Goal: Task Accomplishment & Management: Use online tool/utility

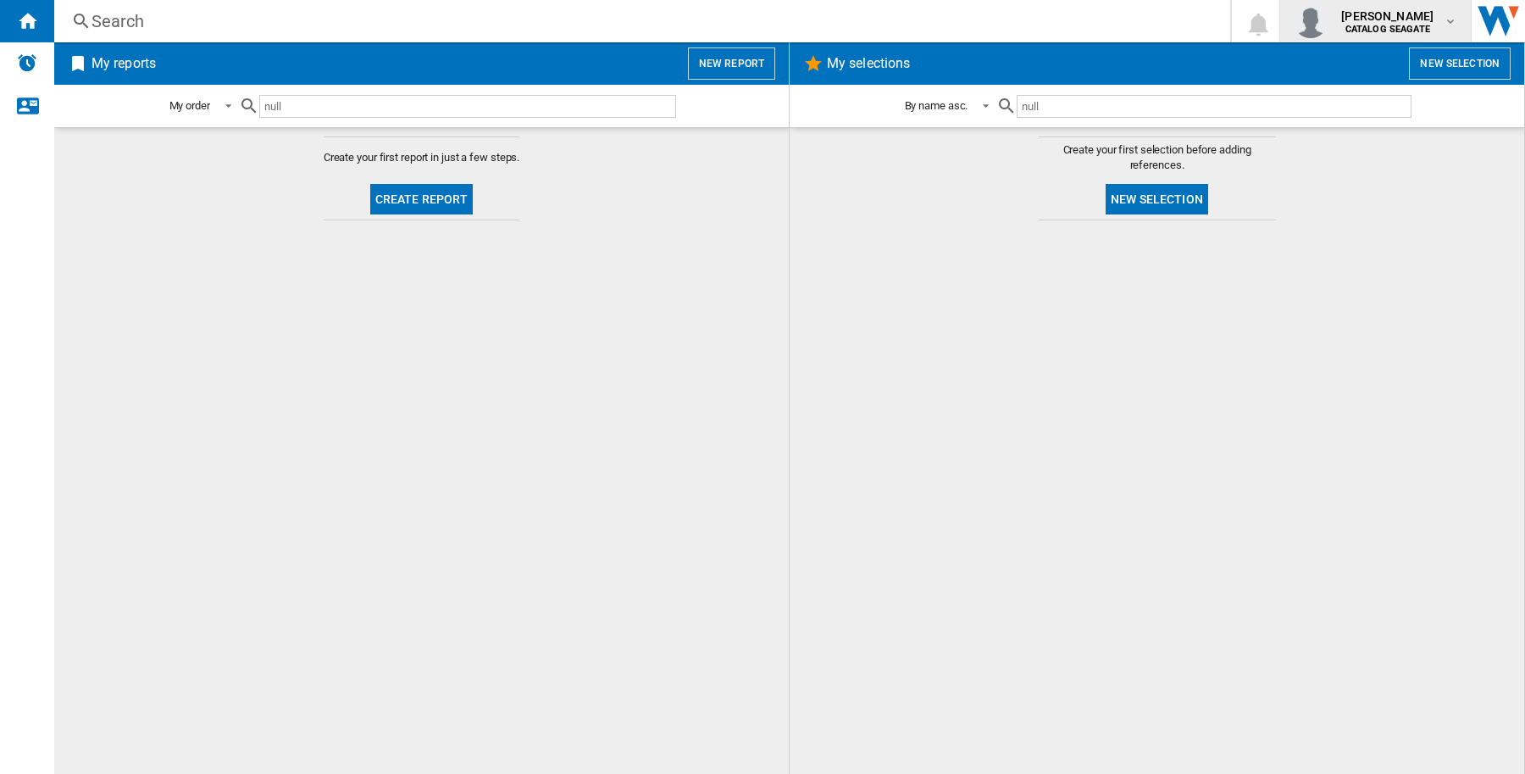
click at [1453, 25] on md-icon "button" at bounding box center [1451, 21] width 14 height 14
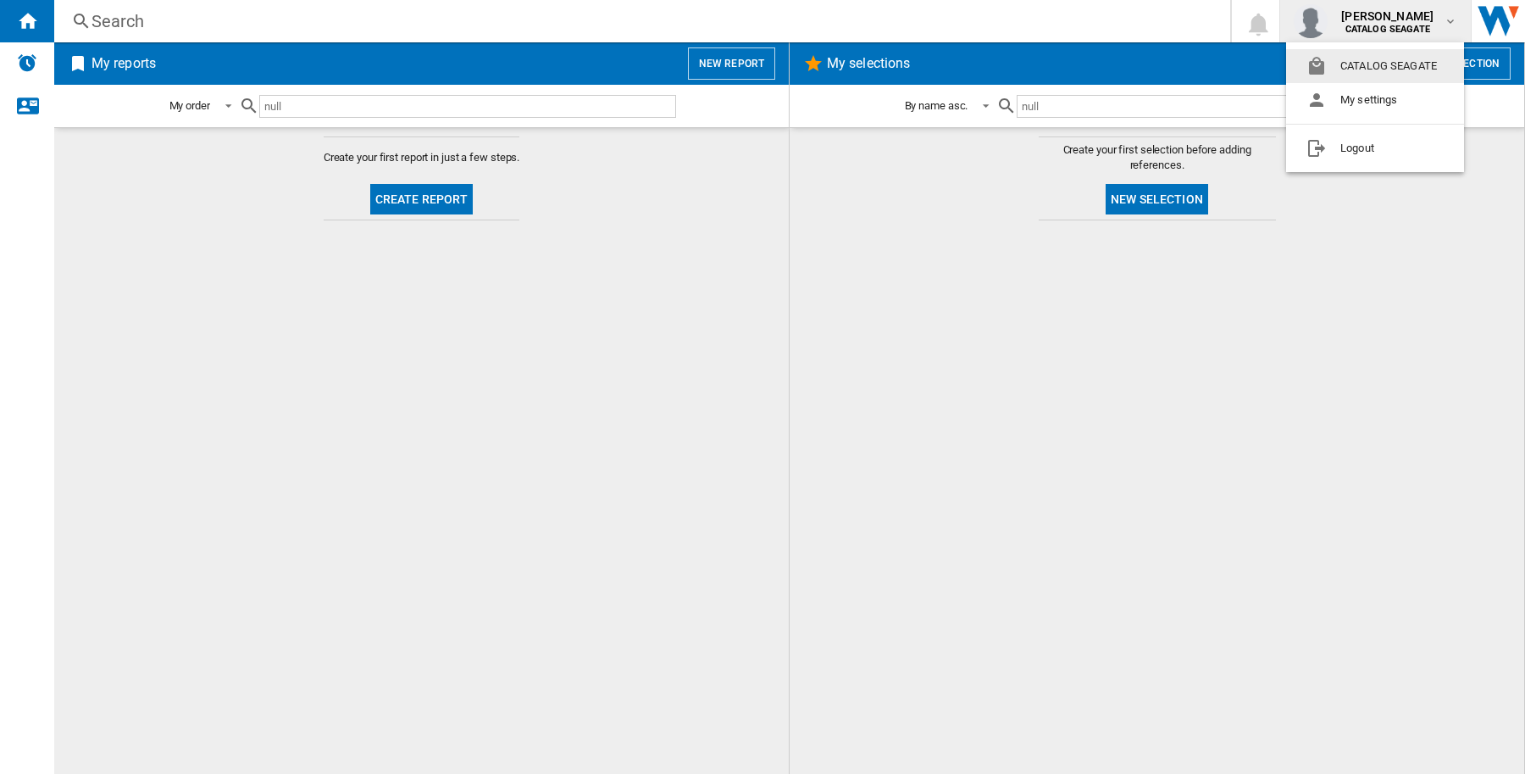
click at [742, 64] on md-backdrop at bounding box center [762, 387] width 1525 height 774
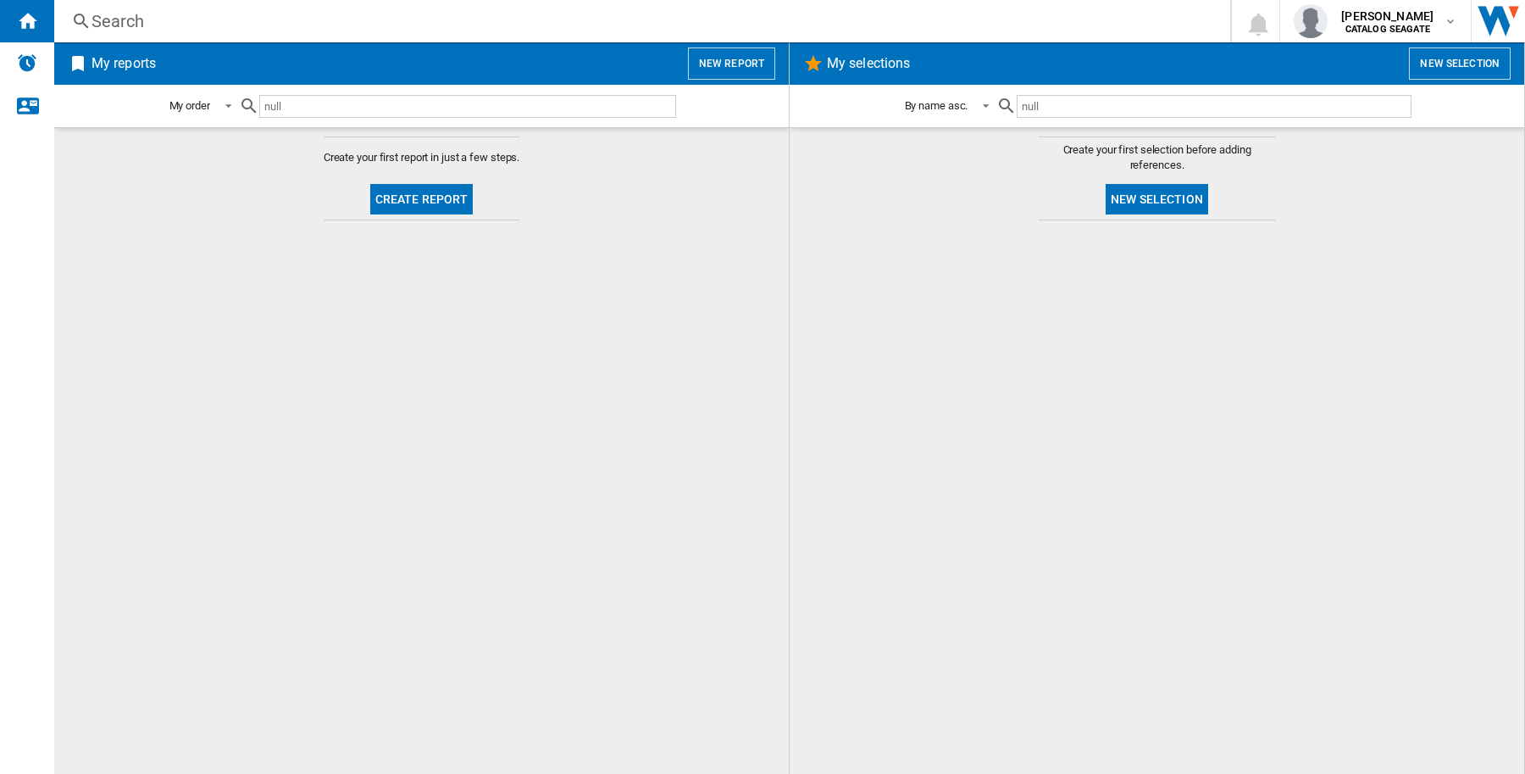
click at [735, 74] on button "New report" at bounding box center [731, 63] width 87 height 32
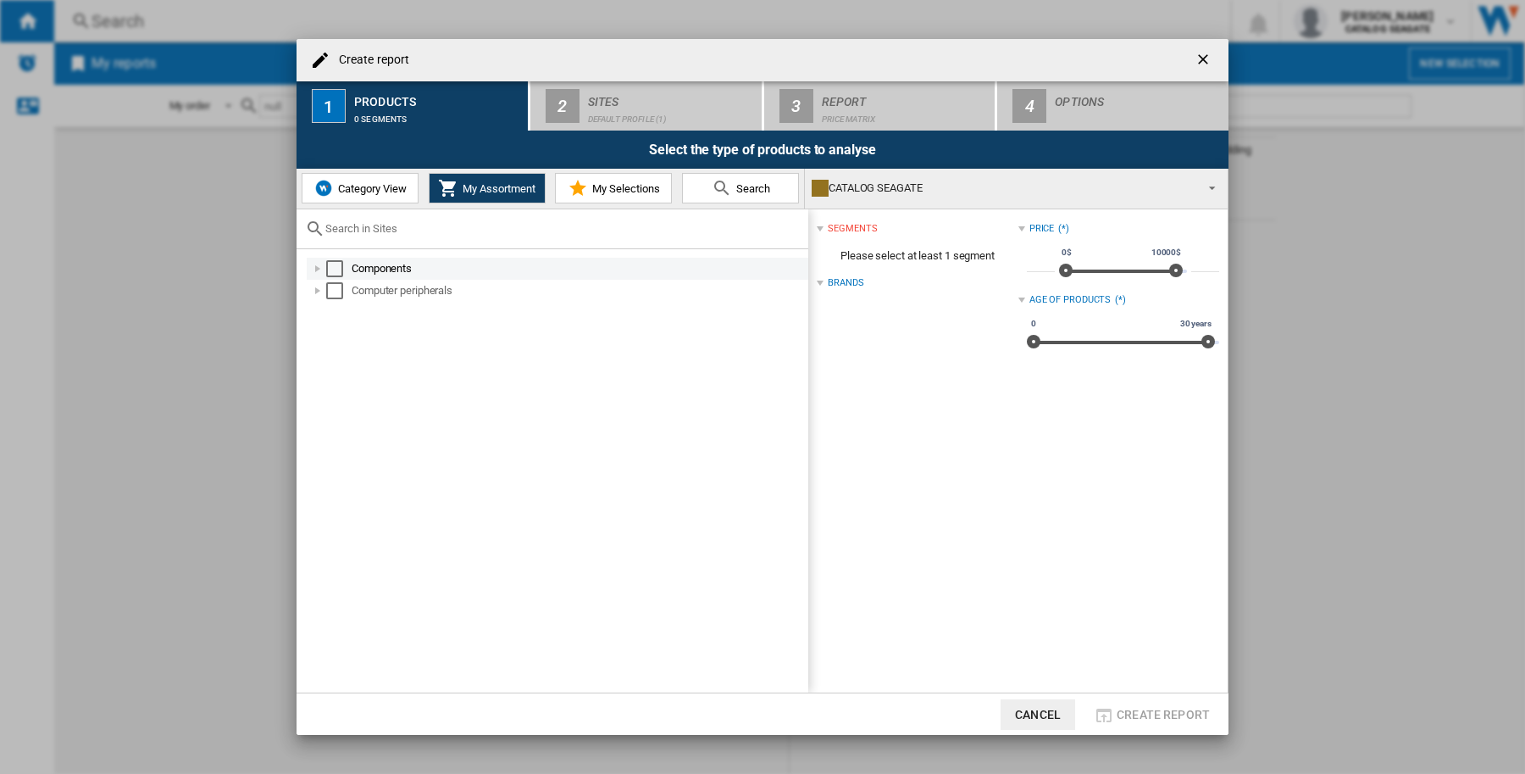
click at [330, 264] on div "Select" at bounding box center [334, 268] width 17 height 17
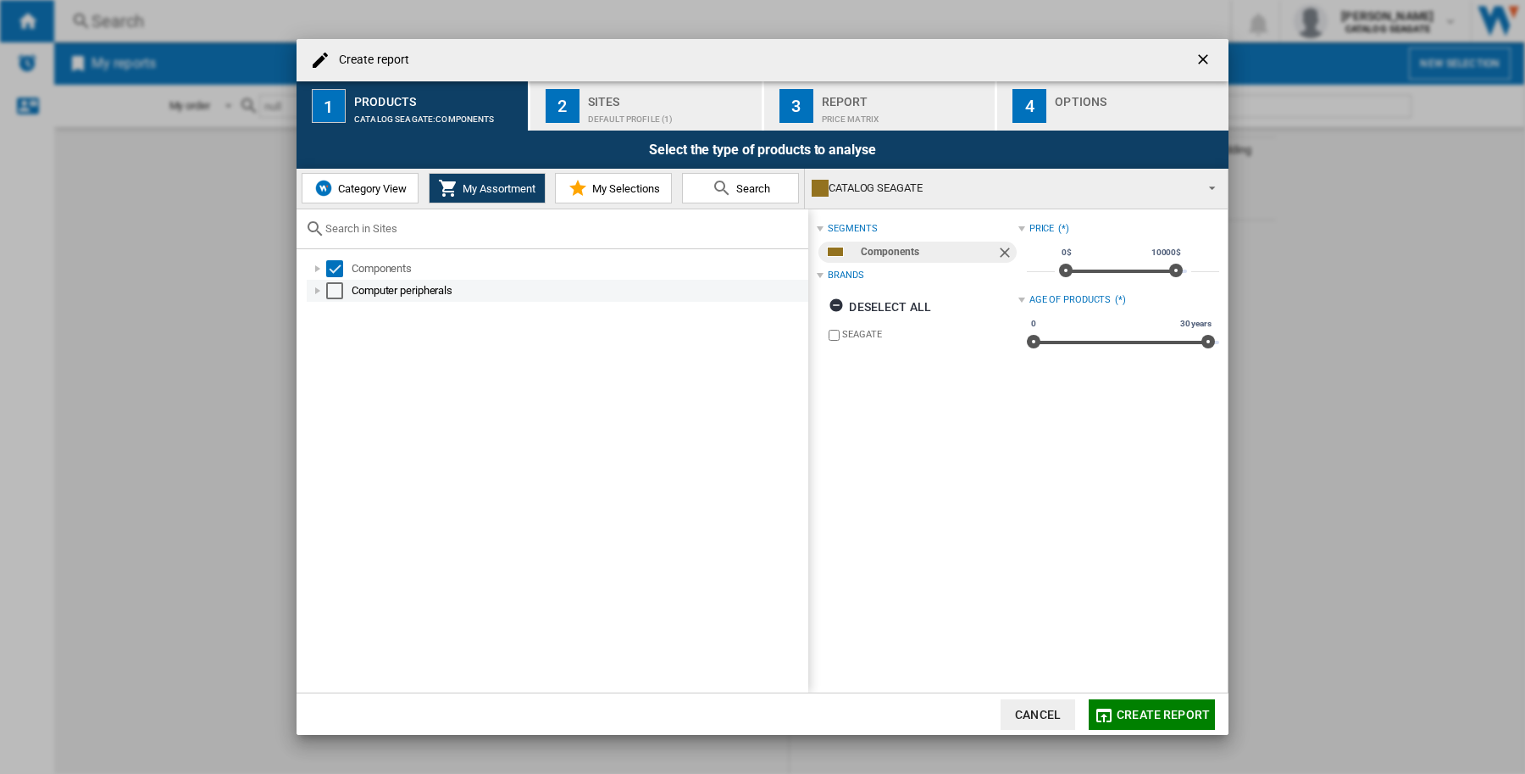
click at [326, 289] on div "Select" at bounding box center [334, 290] width 17 height 17
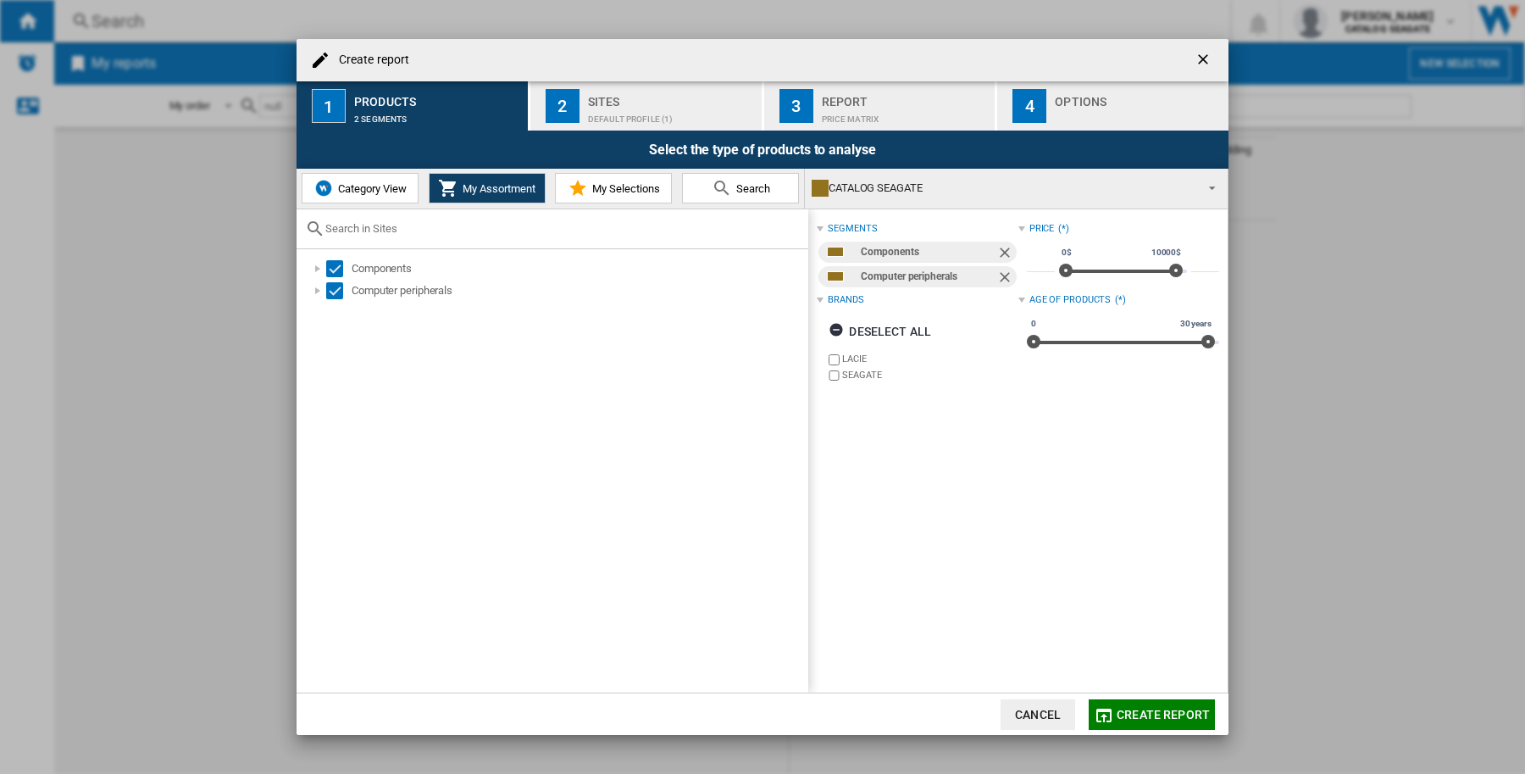
click at [352, 178] on button "Category View" at bounding box center [360, 188] width 117 height 31
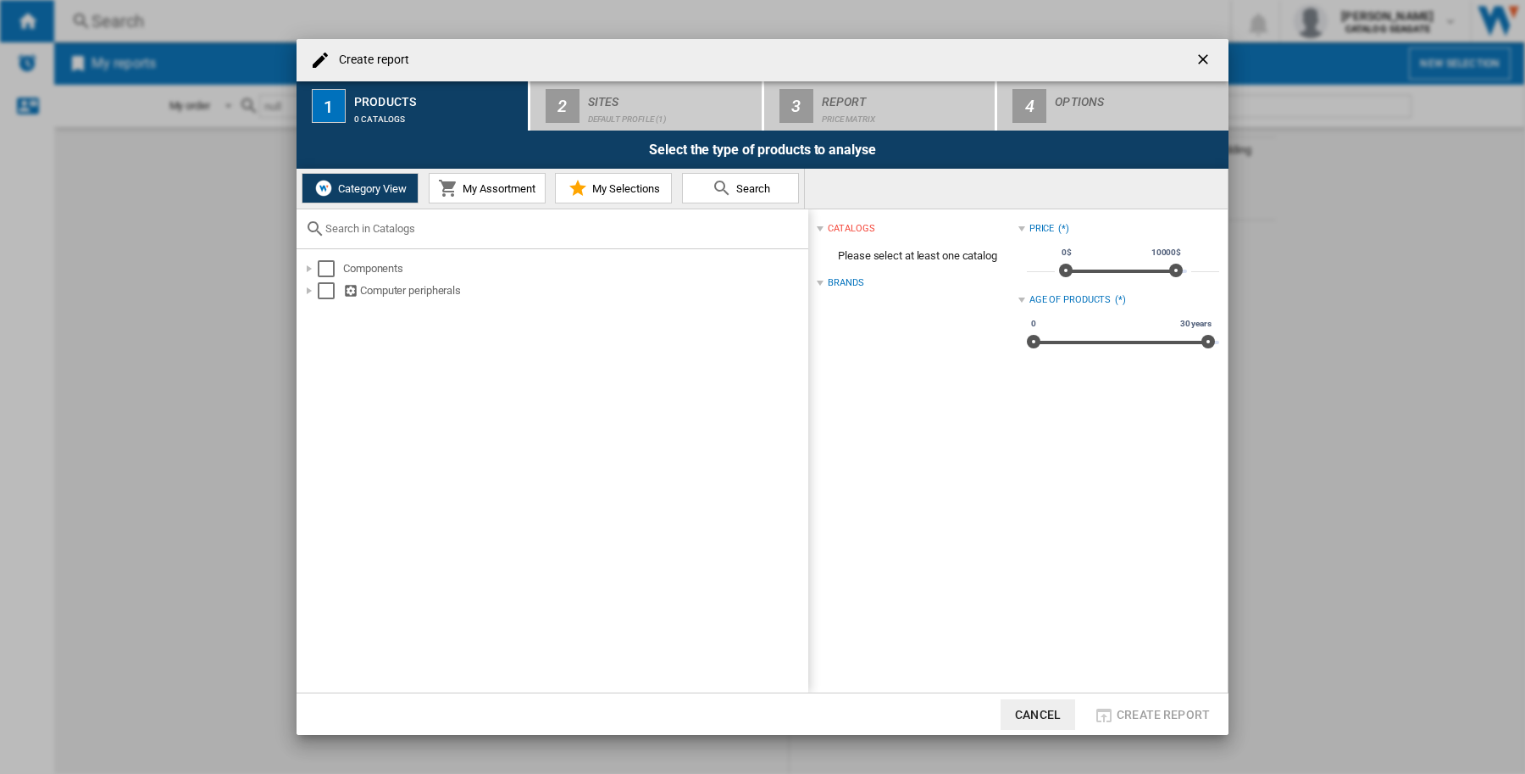
click at [824, 284] on div "Brands" at bounding box center [917, 283] width 201 height 22
click at [824, 280] on div "Brands (*)" at bounding box center [917, 283] width 201 height 22
click at [828, 282] on div "Brands" at bounding box center [846, 283] width 36 height 14
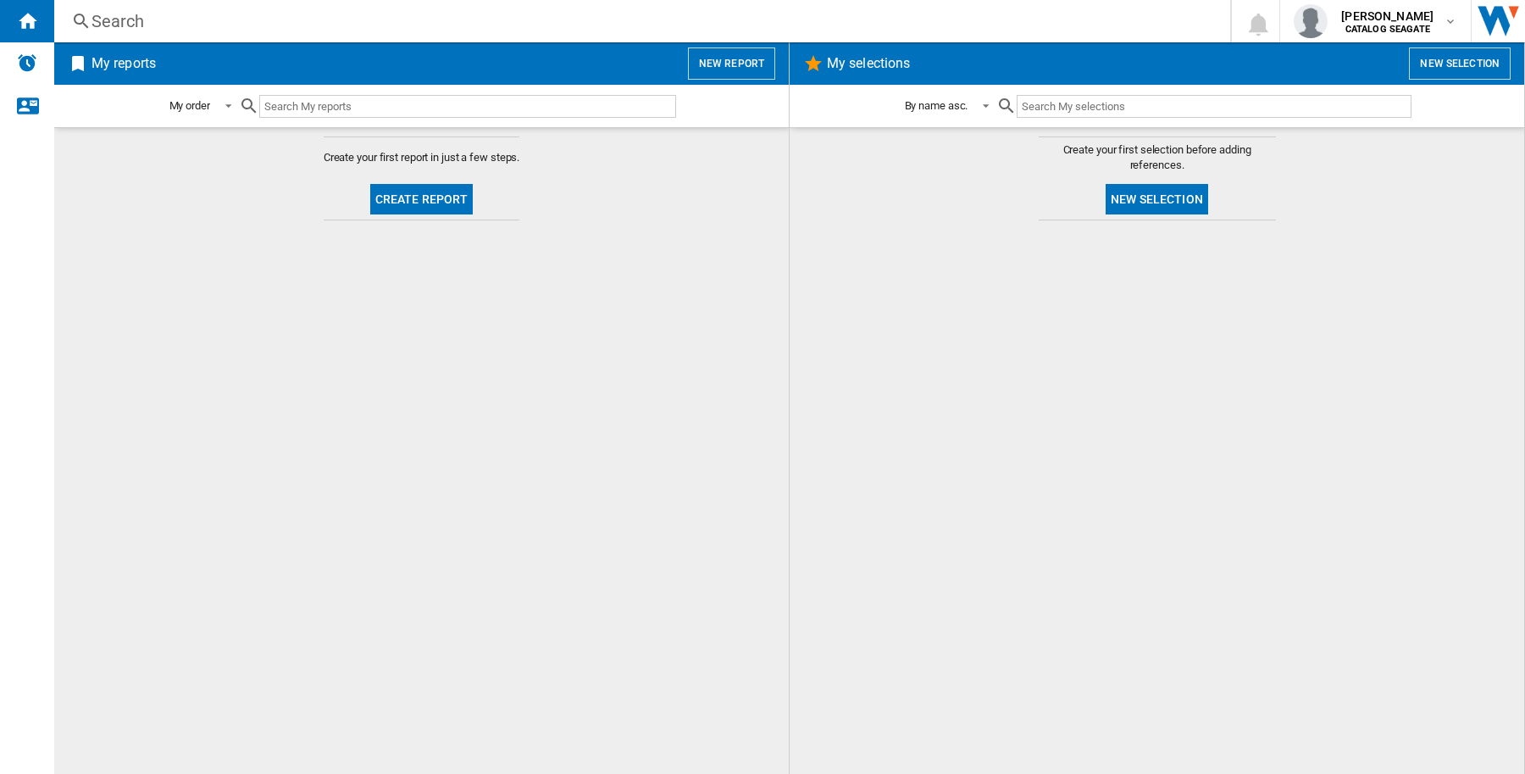
click at [722, 69] on button "New report" at bounding box center [731, 63] width 87 height 32
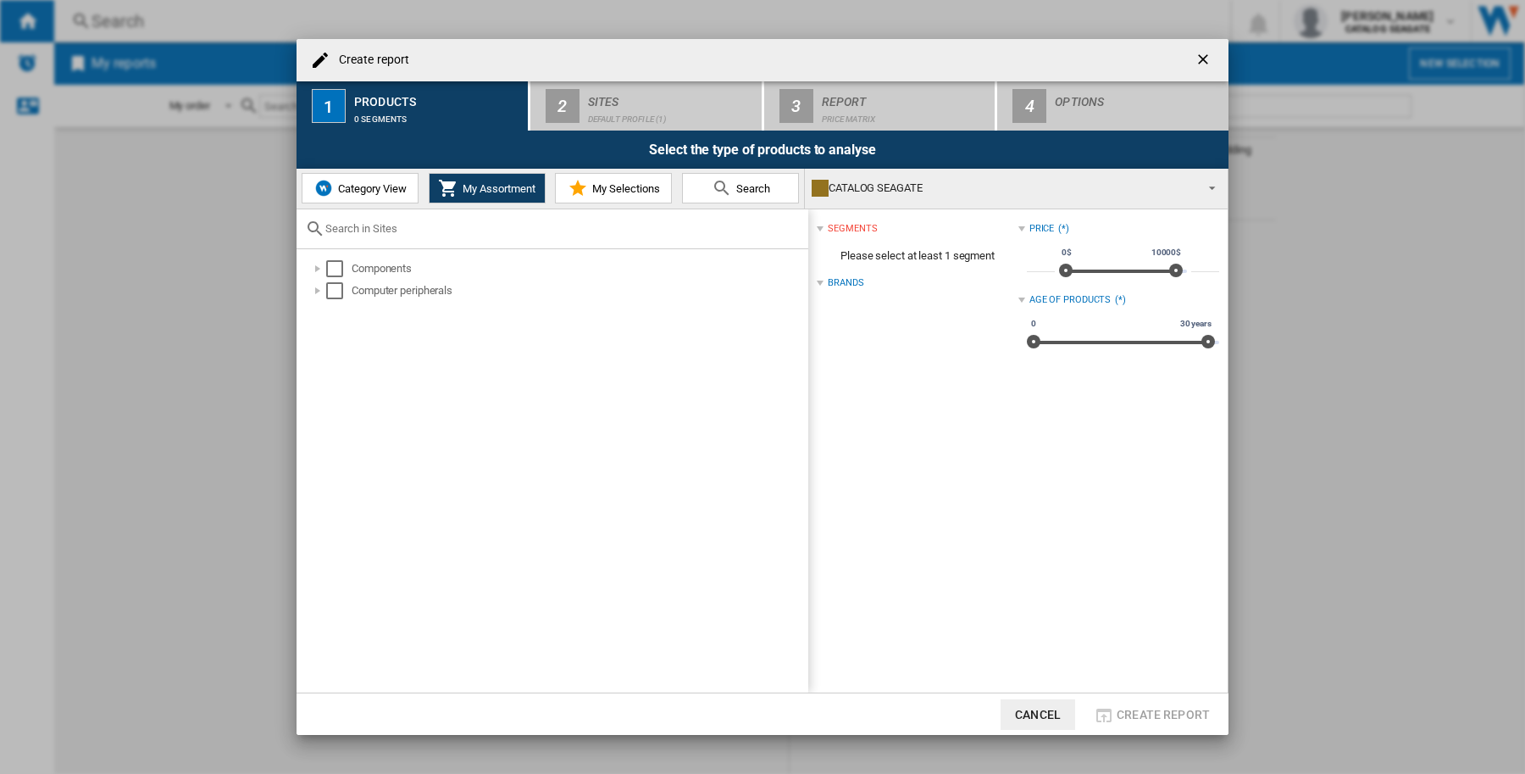
click at [336, 191] on span "Category View" at bounding box center [370, 188] width 73 height 13
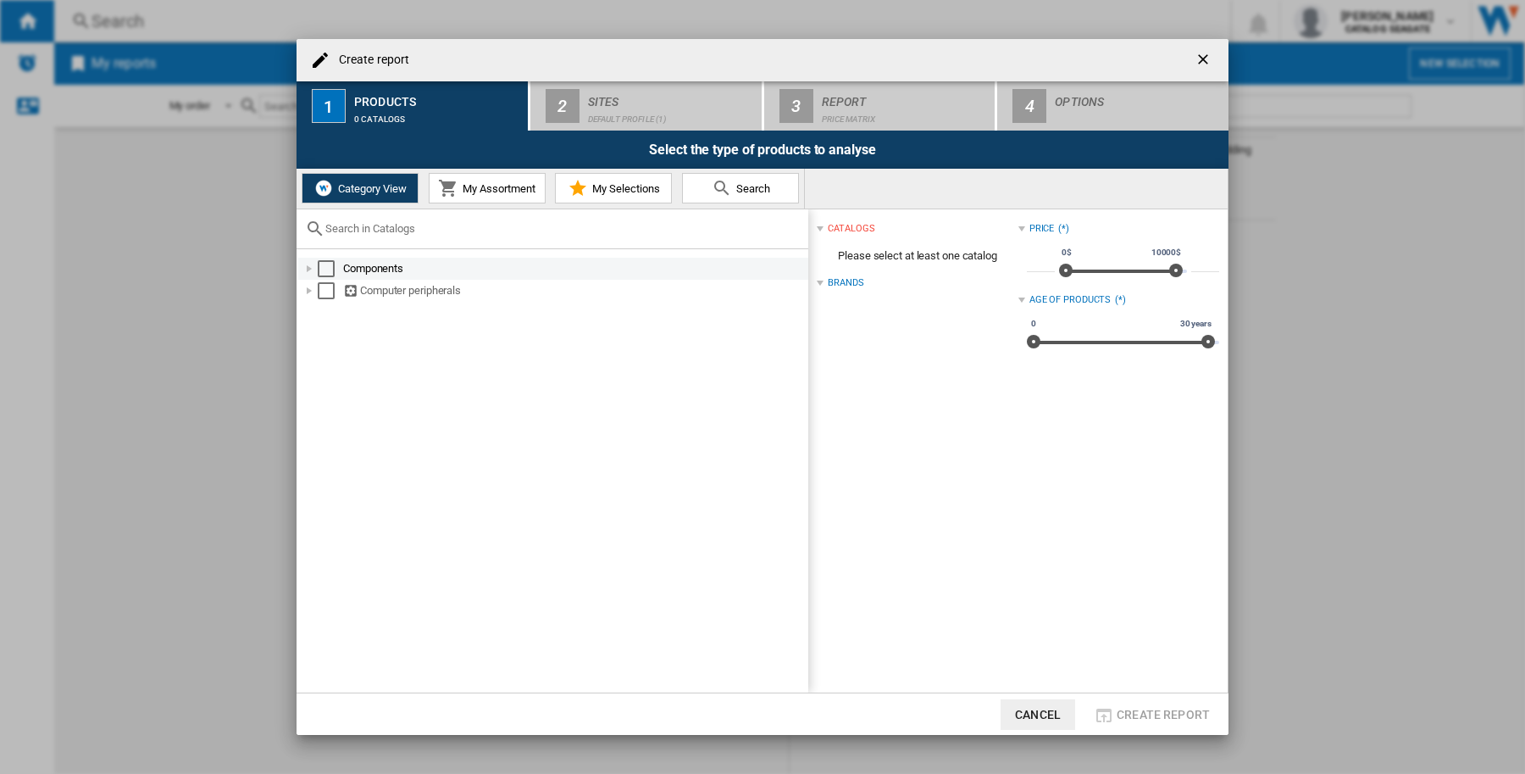
click at [320, 268] on div "Select" at bounding box center [326, 268] width 17 height 17
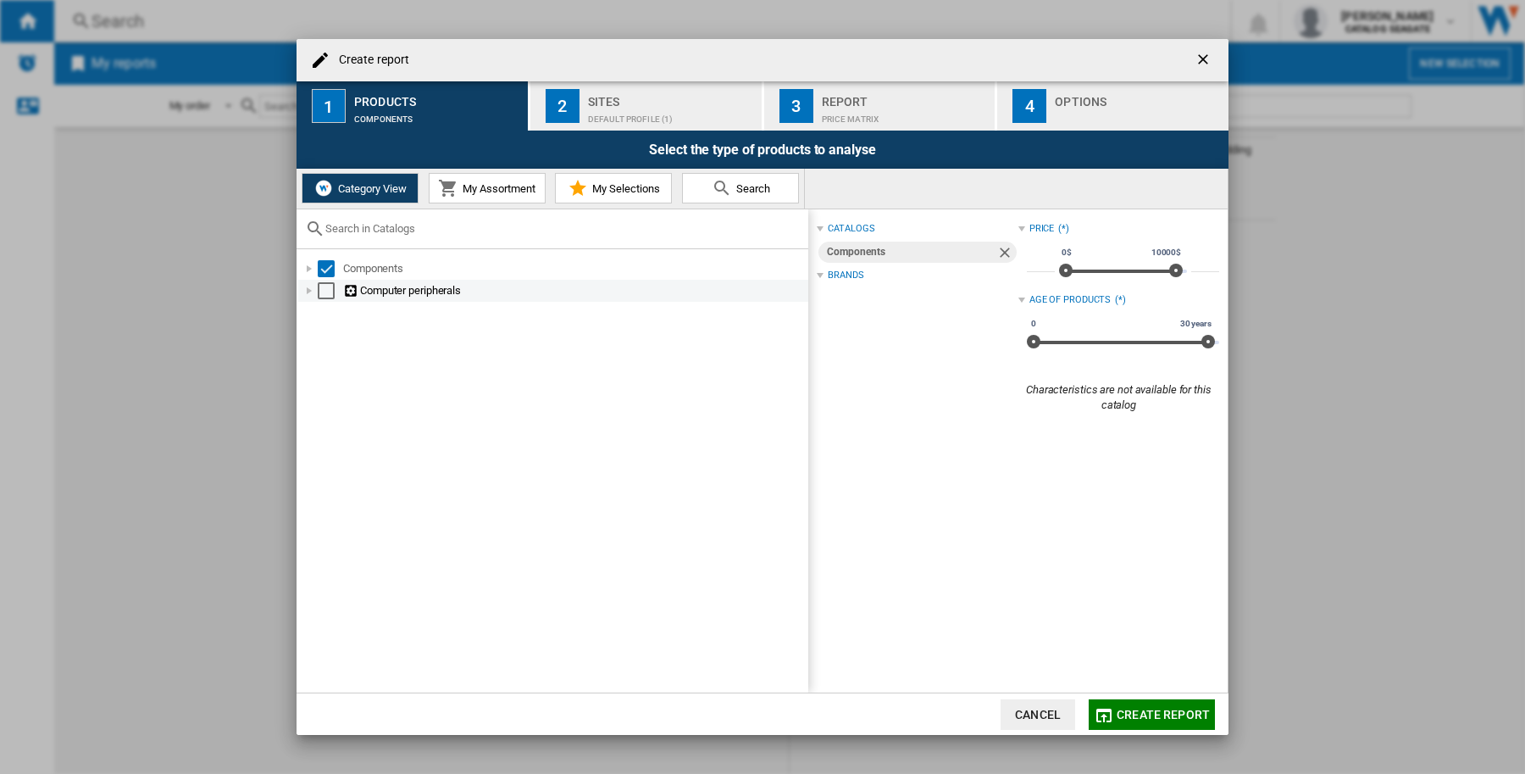
click at [325, 291] on div "Select" at bounding box center [326, 290] width 17 height 17
click at [606, 100] on div "Sites" at bounding box center [671, 97] width 167 height 18
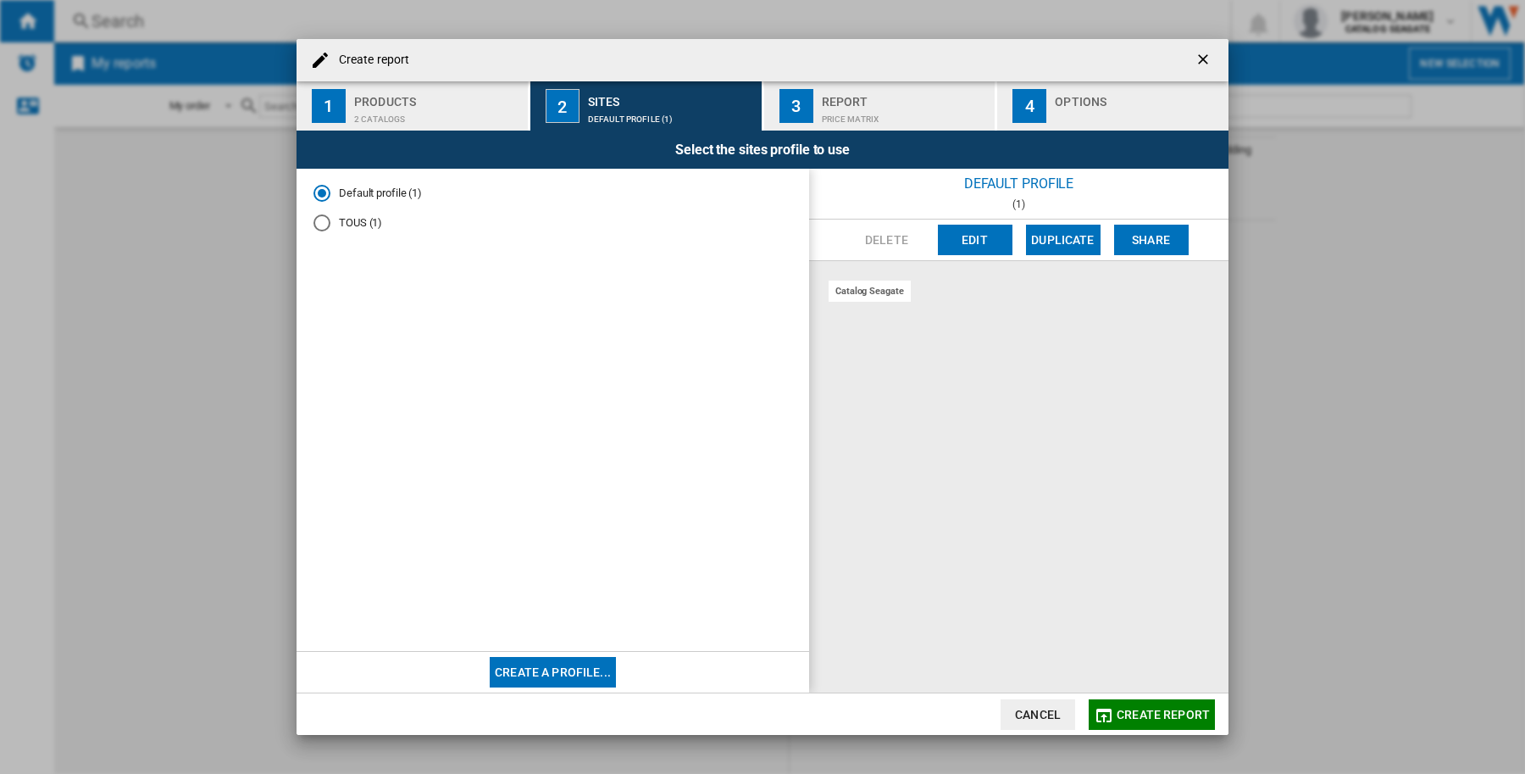
click at [320, 98] on div "1" at bounding box center [329, 106] width 34 height 34
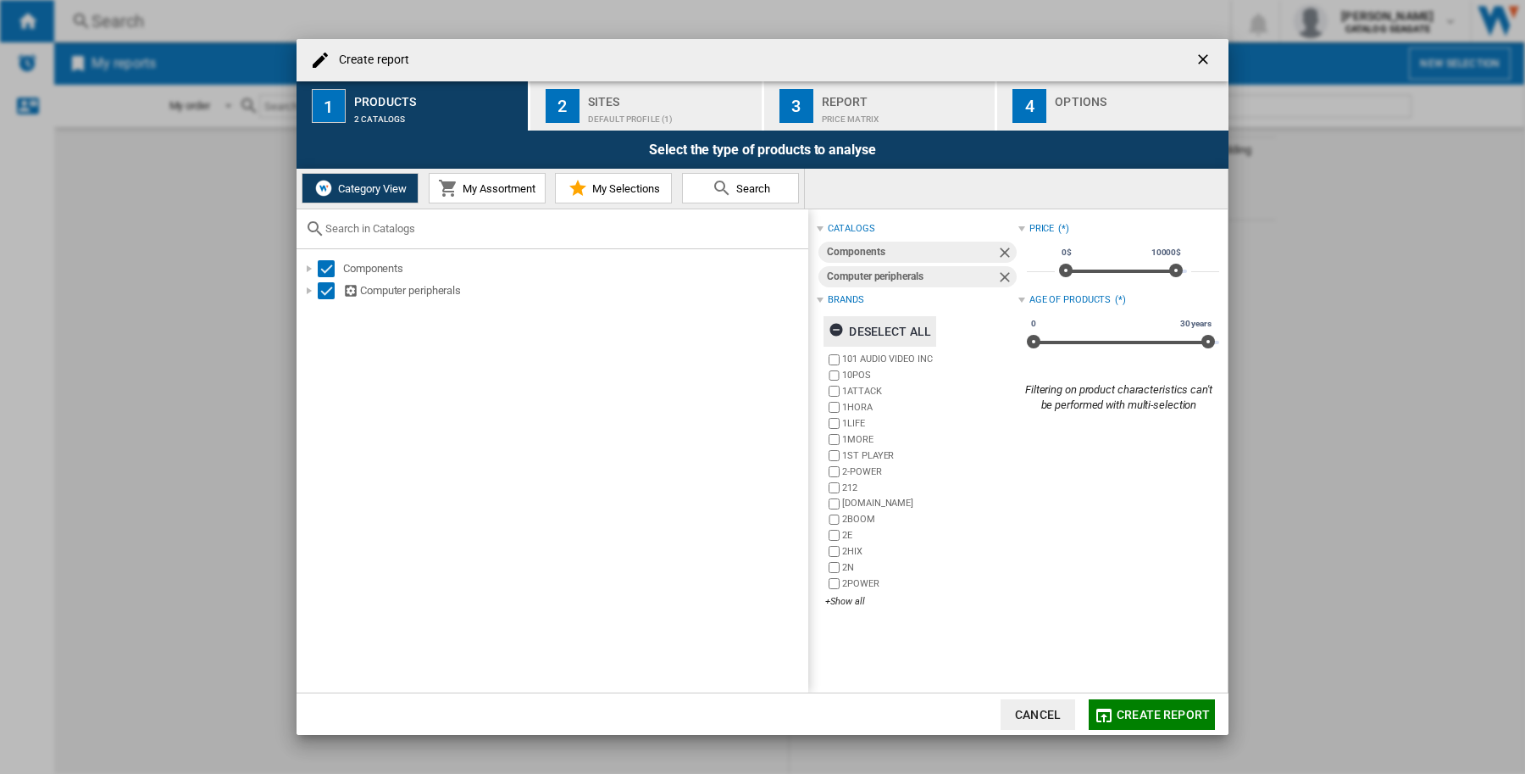
click at [894, 328] on div "Deselect all" at bounding box center [880, 331] width 103 height 31
click at [844, 604] on div "+Show all" at bounding box center [921, 601] width 192 height 13
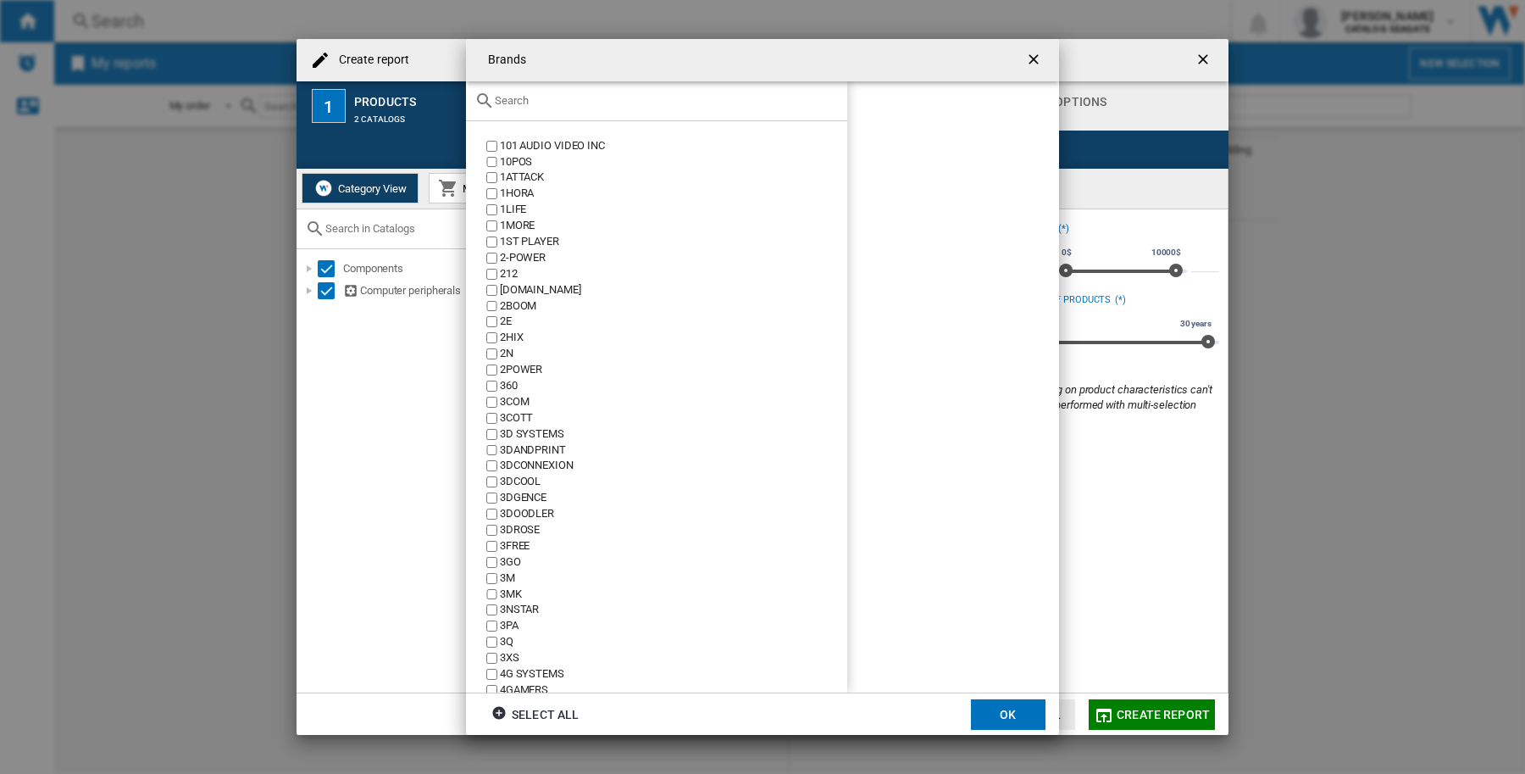
click at [551, 96] on input "text" at bounding box center [667, 100] width 344 height 13
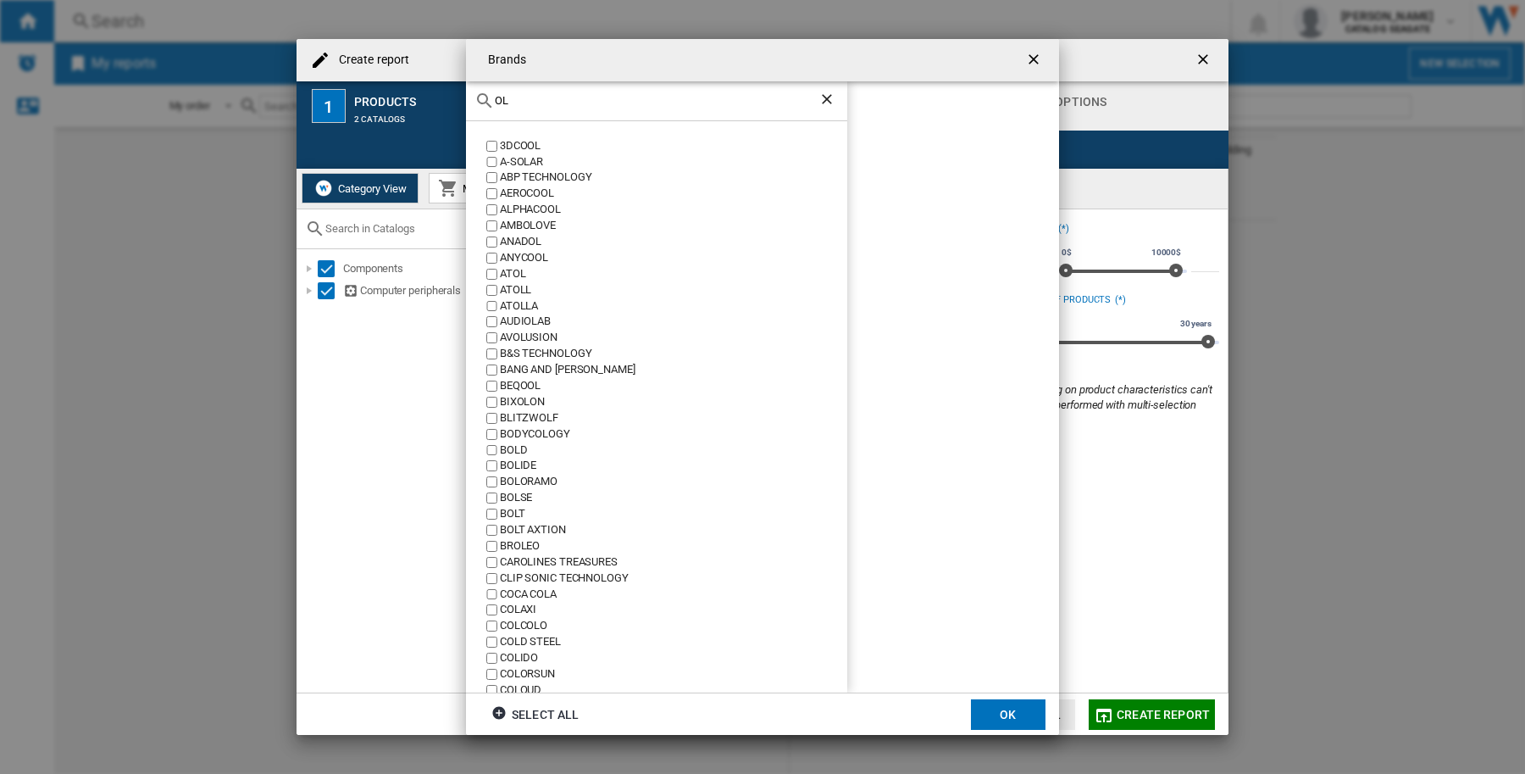
type input "O"
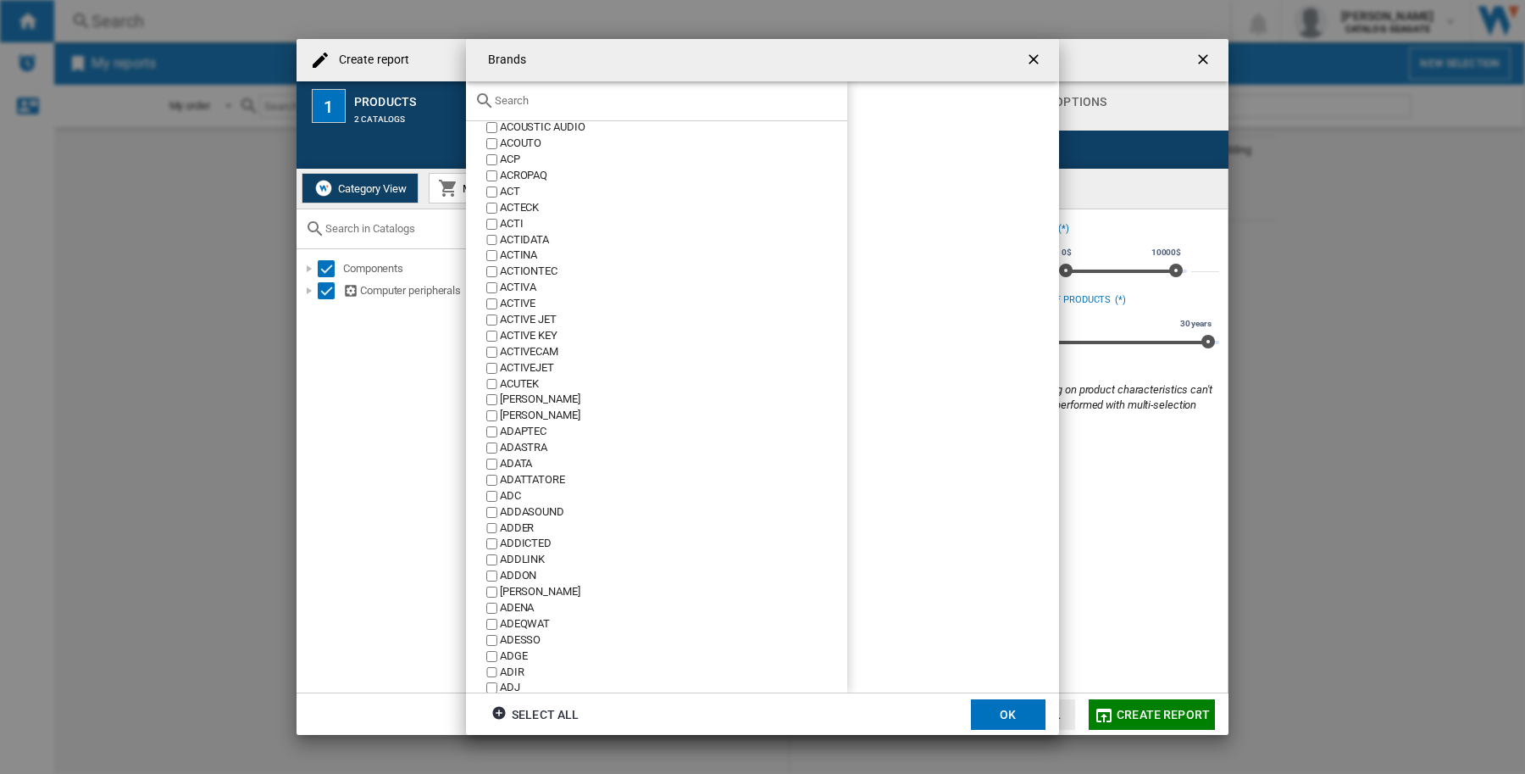
scroll to position [1695, 0]
click at [586, 98] on input "text" at bounding box center [667, 100] width 344 height 13
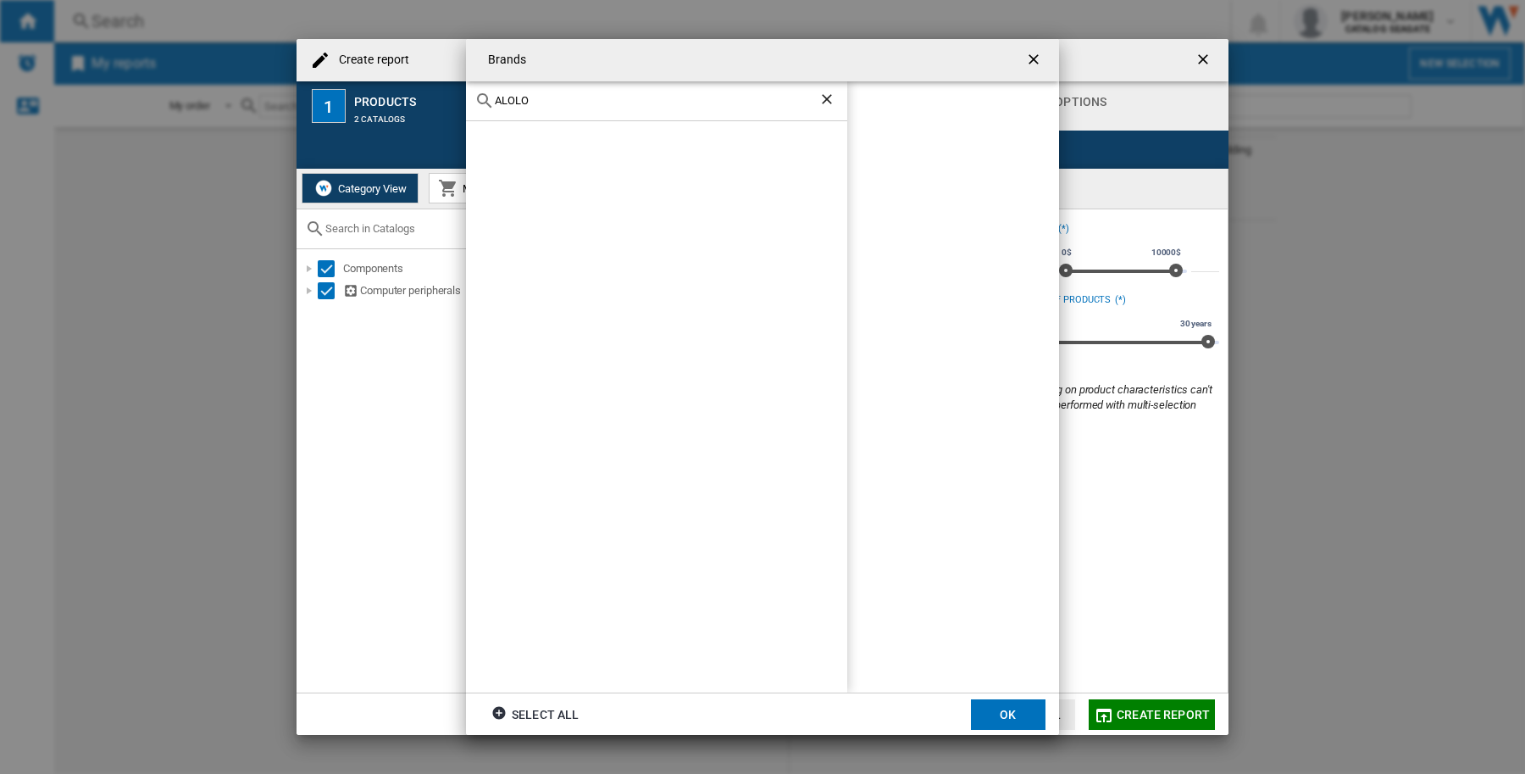
scroll to position [0, 0]
type input "A"
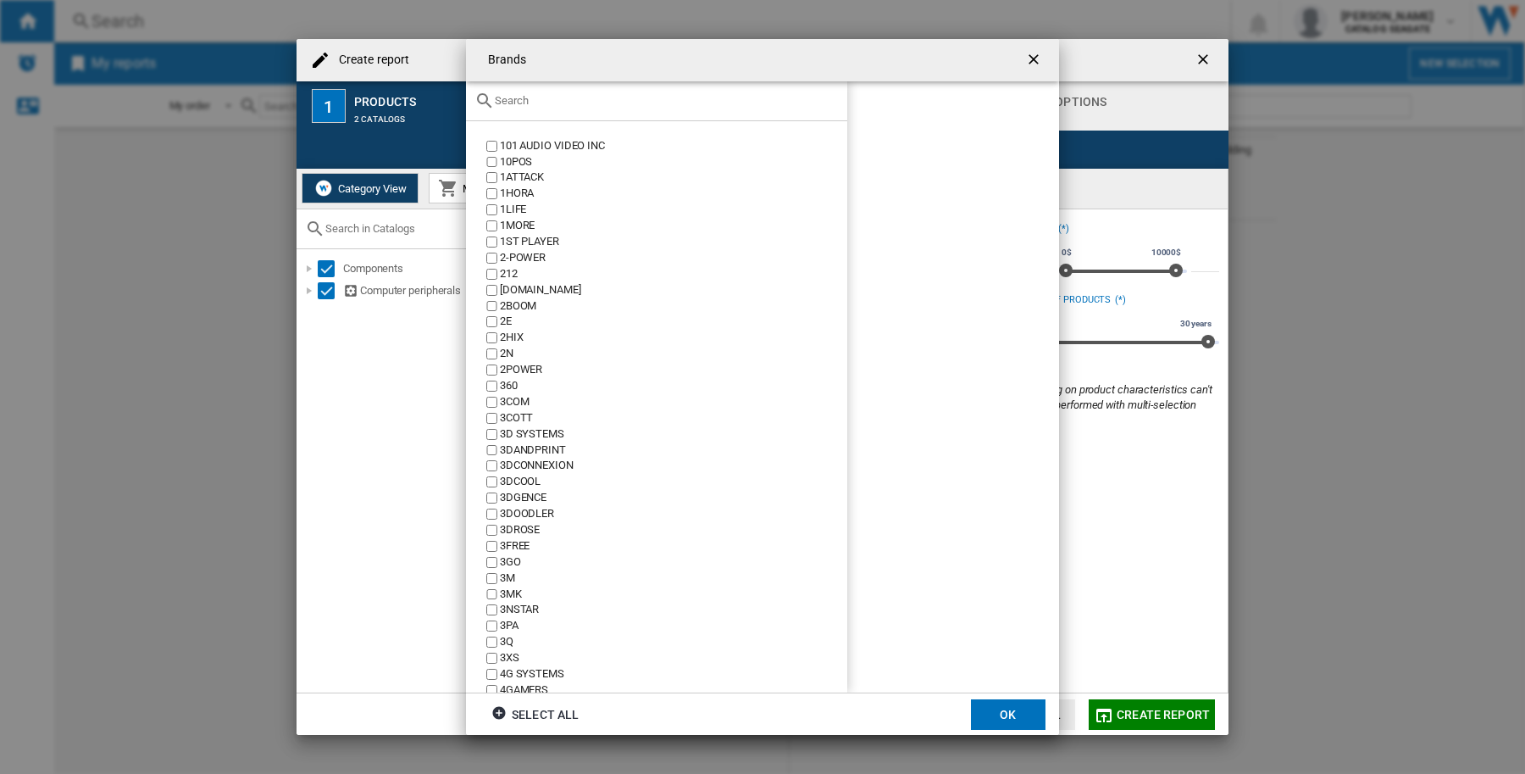
click at [1029, 61] on ng-md-icon "getI18NText('BUTTONS.CLOSE_DIALOG')" at bounding box center [1035, 61] width 20 height 20
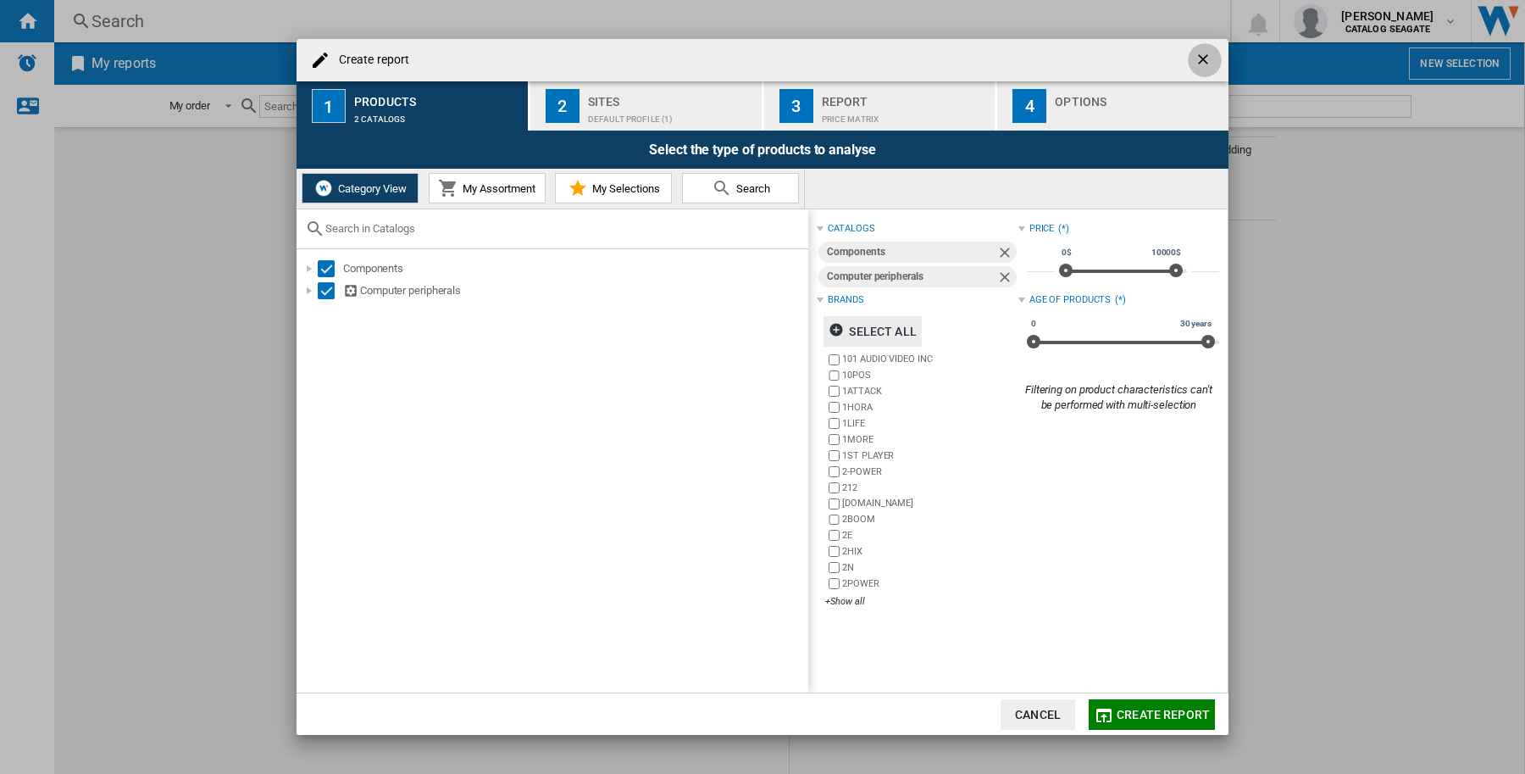
click at [1205, 55] on ng-md-icon "getI18NText('BUTTONS.CLOSE_DIALOG')" at bounding box center [1205, 61] width 20 height 20
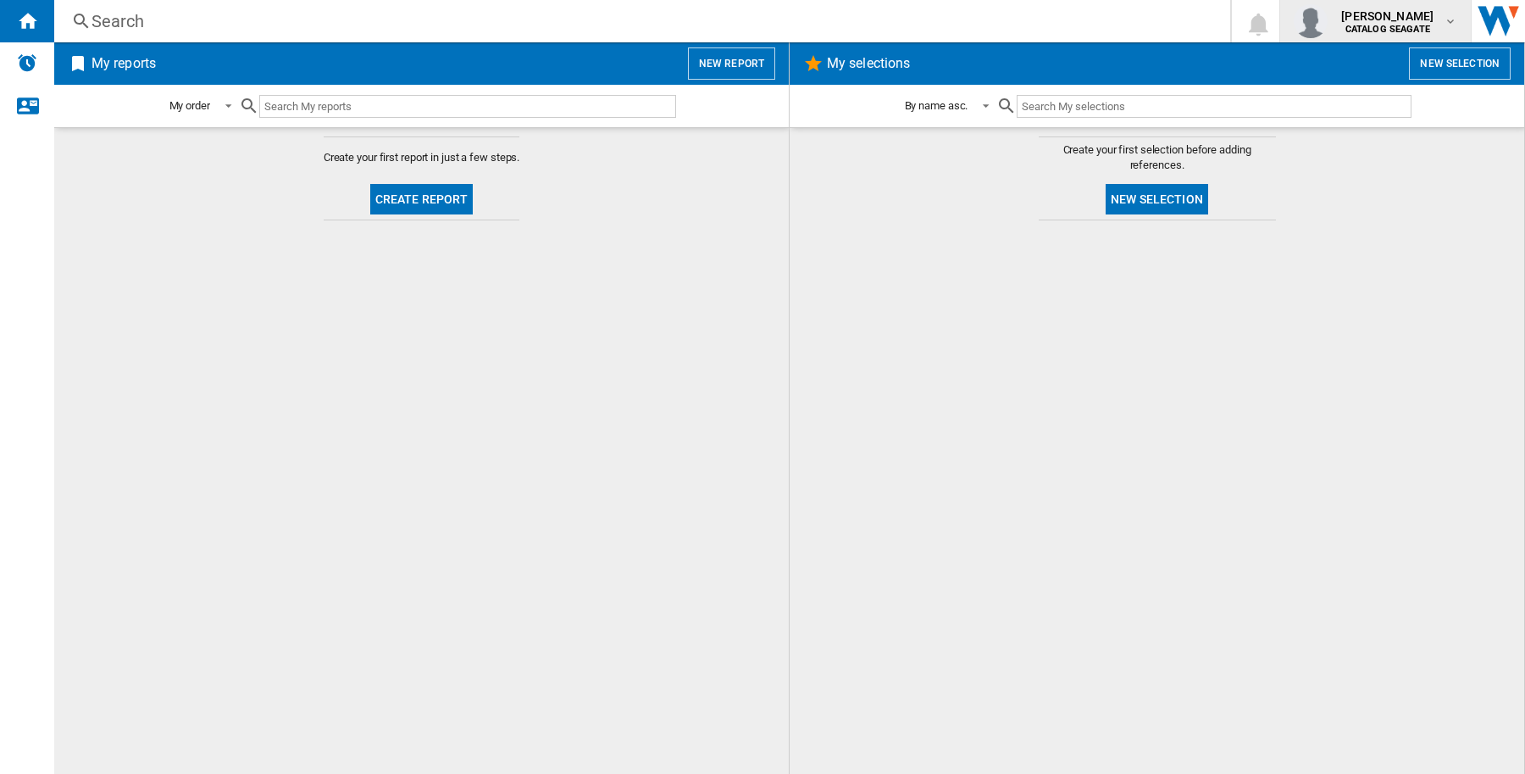
click at [1447, 21] on md-icon "button" at bounding box center [1451, 21] width 14 height 14
click at [1350, 142] on button "Logout" at bounding box center [1375, 148] width 178 height 34
